Goal: Information Seeking & Learning: Learn about a topic

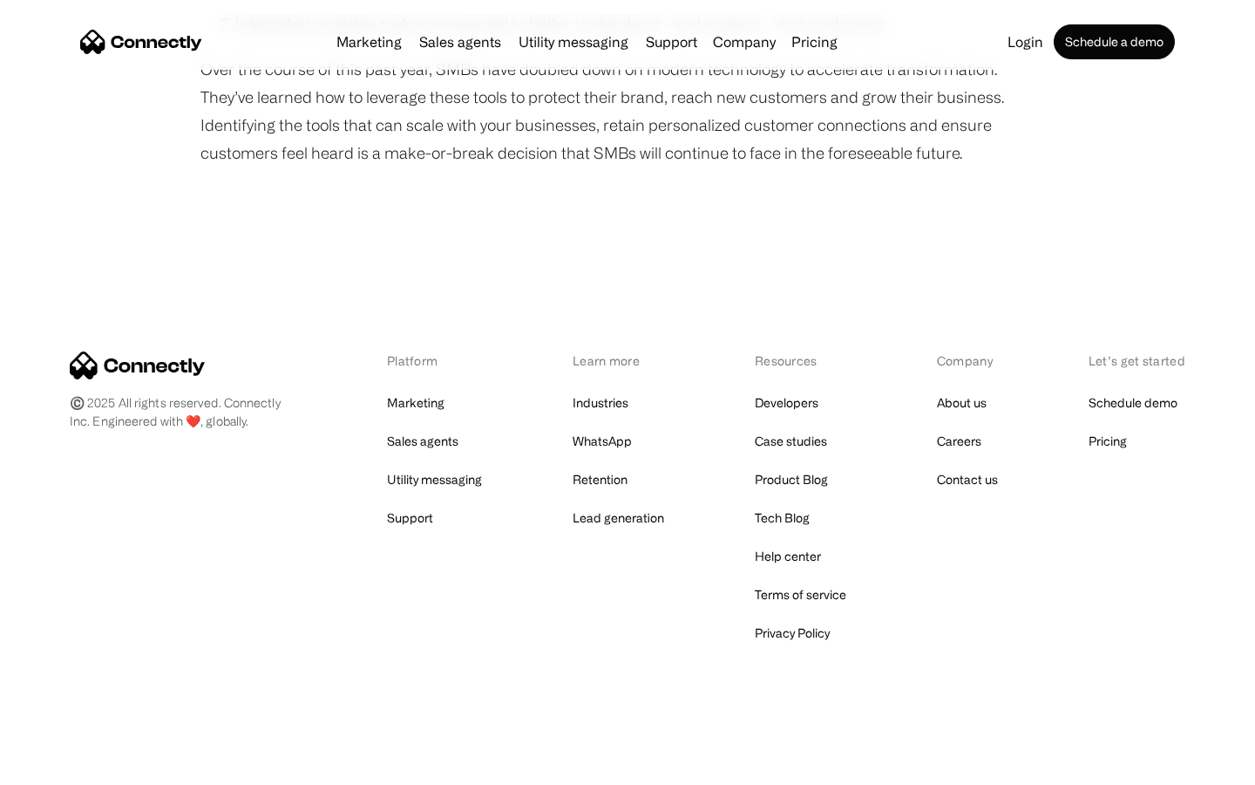
scroll to position [1495, 0]
